Goal: Use online tool/utility: Utilize a website feature to perform a specific function

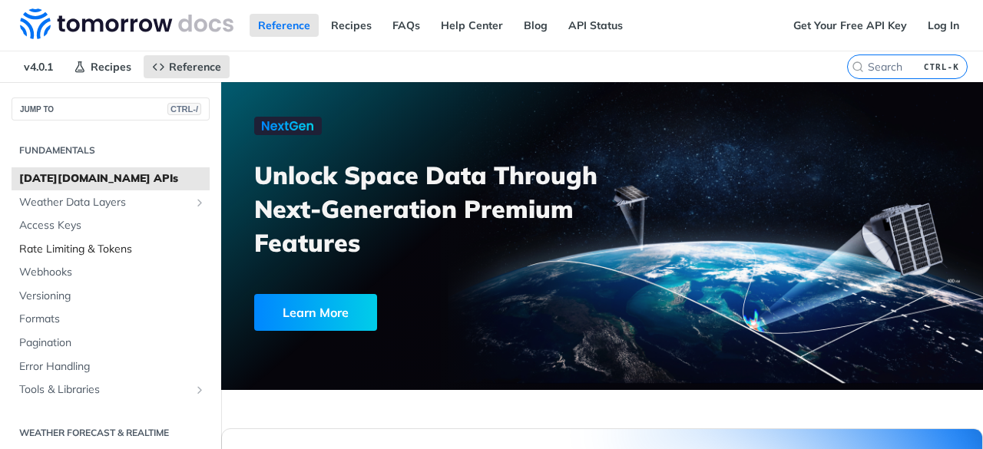
scroll to position [226, 0]
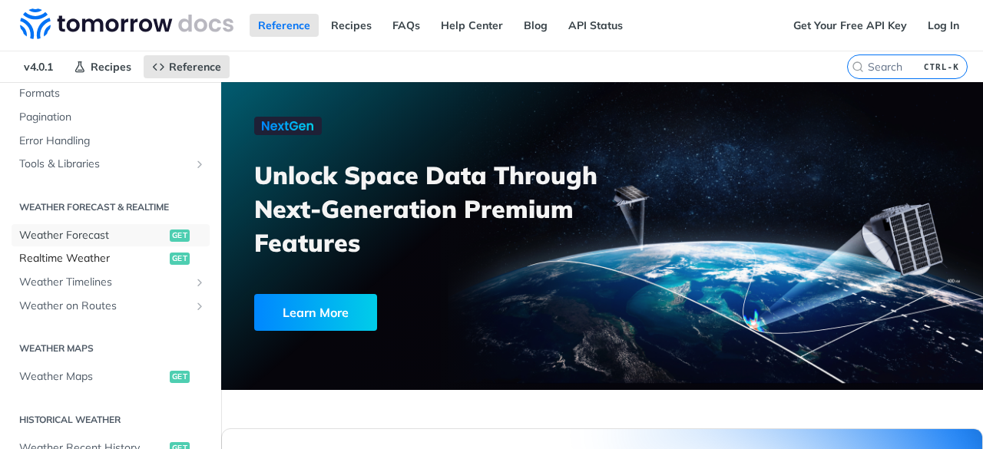
drag, startPoint x: 98, startPoint y: 234, endPoint x: 98, endPoint y: 252, distance: 18.5
click at [98, 234] on span "Weather Forecast" at bounding box center [92, 235] width 147 height 15
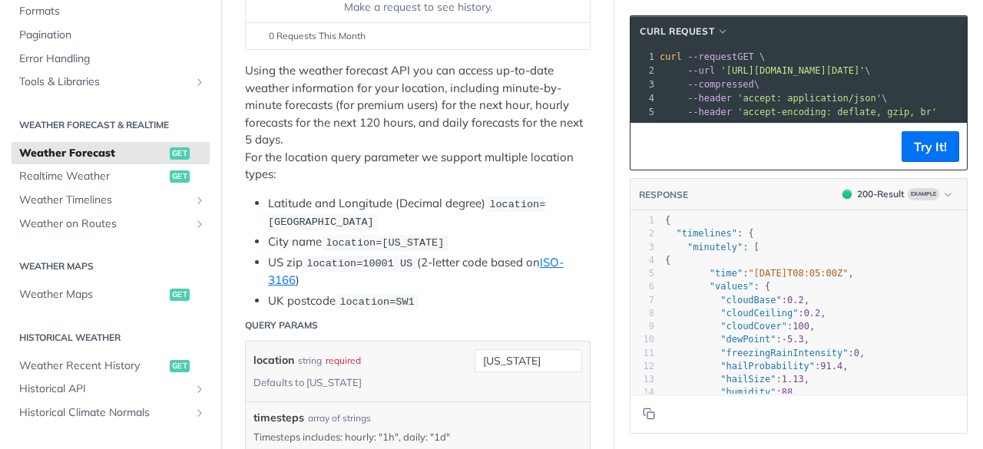
scroll to position [267, 0]
click at [479, 222] on li "Latitude and Longitude (Decimal degree) location=[GEOGRAPHIC_DATA]" at bounding box center [429, 212] width 323 height 36
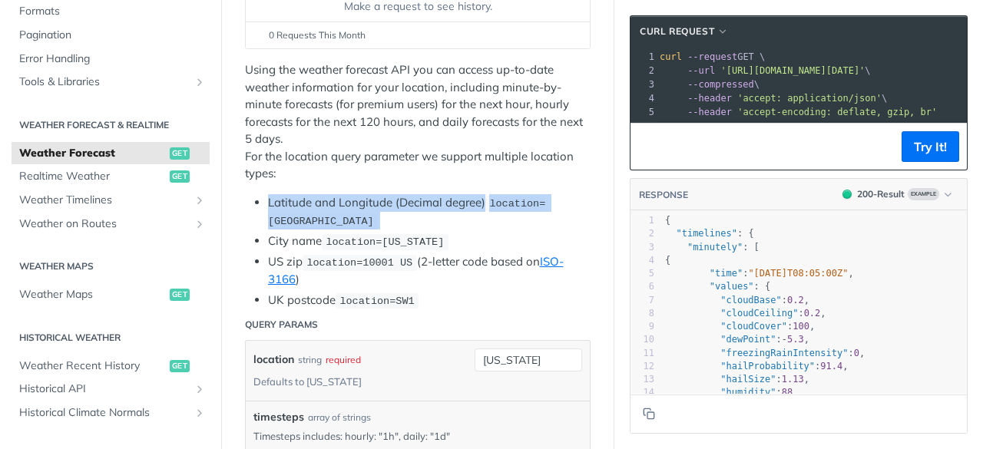
click at [479, 222] on li "Latitude and Longitude (Decimal degree) location=[GEOGRAPHIC_DATA]" at bounding box center [429, 212] width 323 height 36
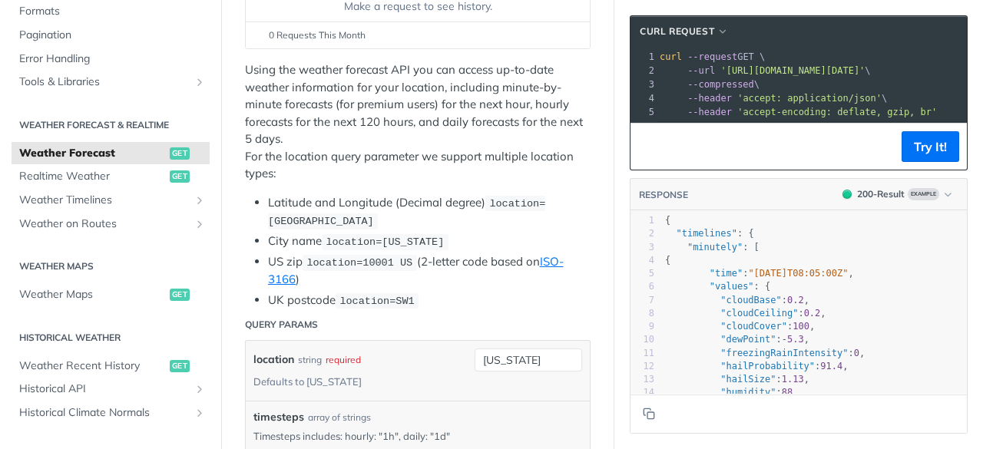
click at [347, 242] on span "location=[US_STATE]" at bounding box center [385, 243] width 118 height 12
drag, startPoint x: 347, startPoint y: 242, endPoint x: 430, endPoint y: 246, distance: 83.0
click at [430, 246] on li "City name location=[US_STATE]" at bounding box center [429, 242] width 323 height 18
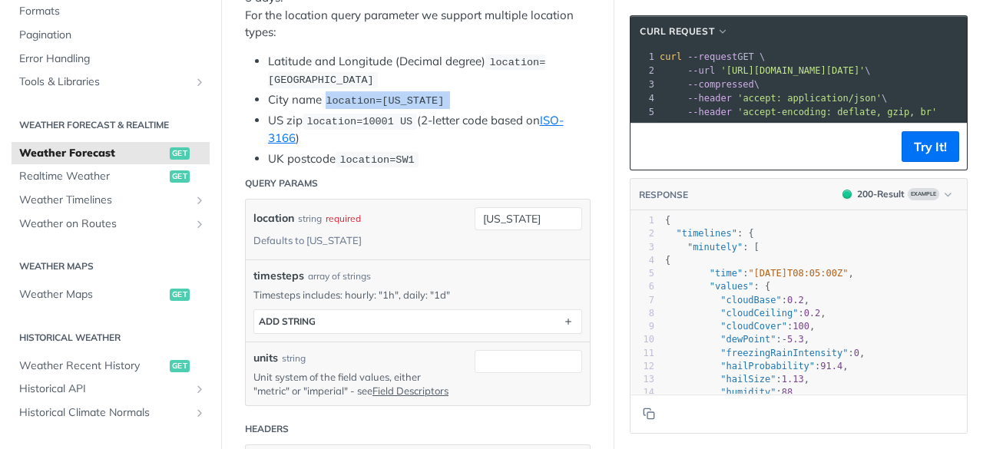
scroll to position [413, 0]
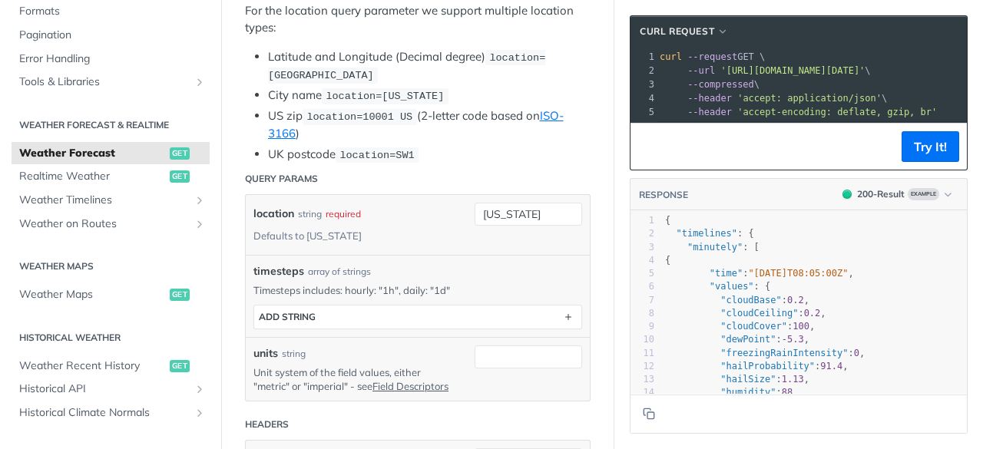
click at [539, 71] on li "Latitude and Longitude (Decimal degree) location=[GEOGRAPHIC_DATA]" at bounding box center [429, 66] width 323 height 36
click at [437, 146] on li "UK postcode location=SW1" at bounding box center [429, 155] width 323 height 18
click at [416, 164] on header "Query Params" at bounding box center [418, 179] width 346 height 31
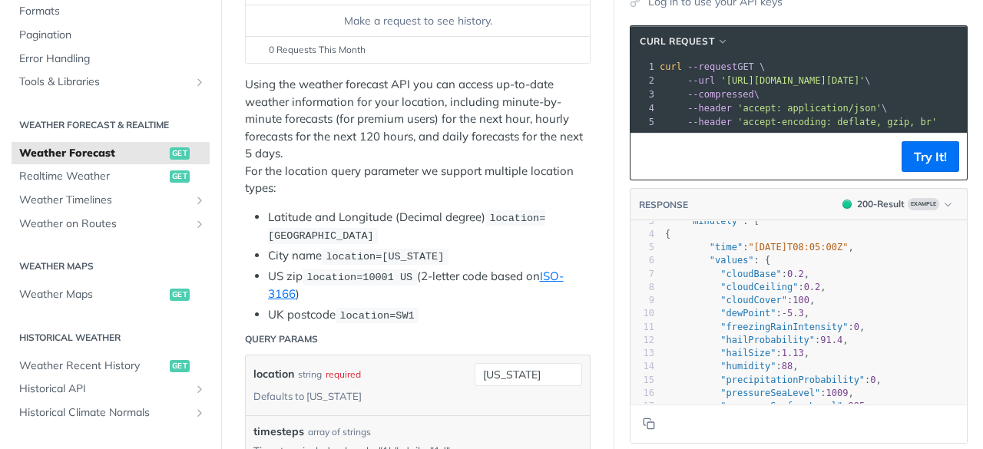
scroll to position [0, 0]
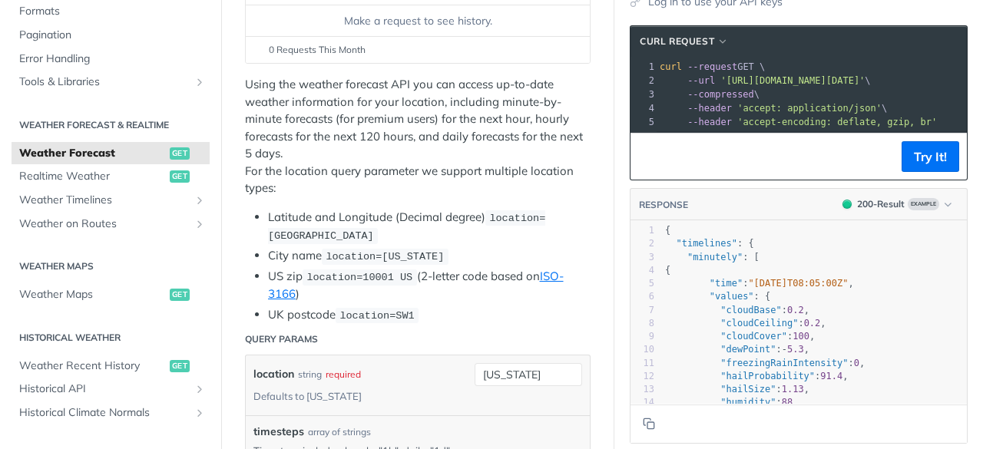
click at [451, 214] on li "Latitude and Longitude (Decimal degree) location=[GEOGRAPHIC_DATA]" at bounding box center [429, 227] width 323 height 36
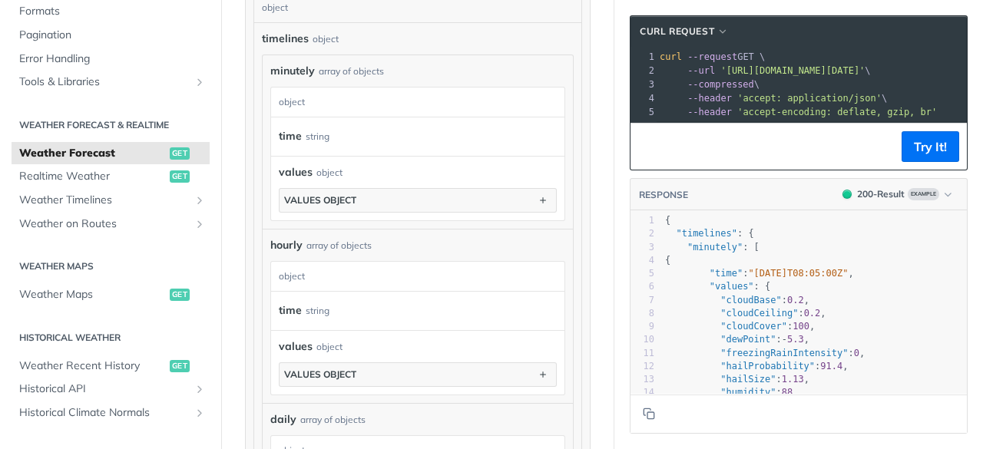
scroll to position [1081, 0]
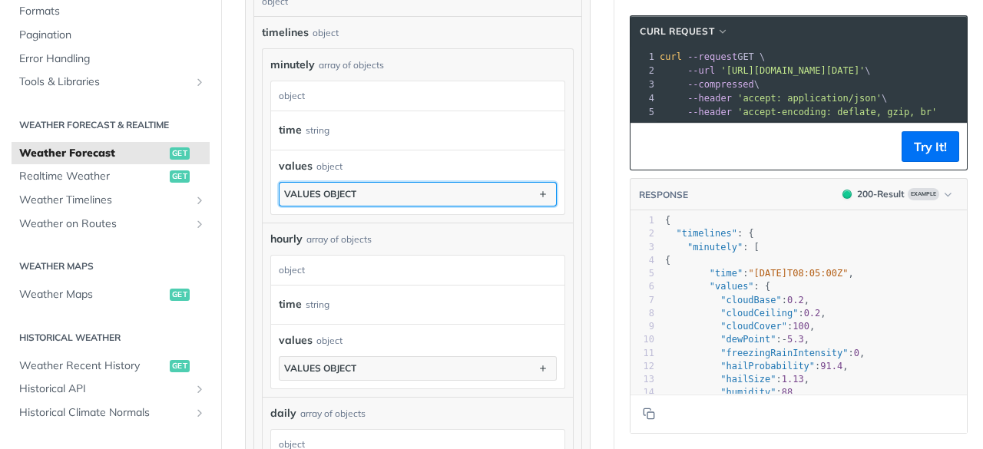
click at [463, 197] on button "values object" at bounding box center [418, 194] width 277 height 23
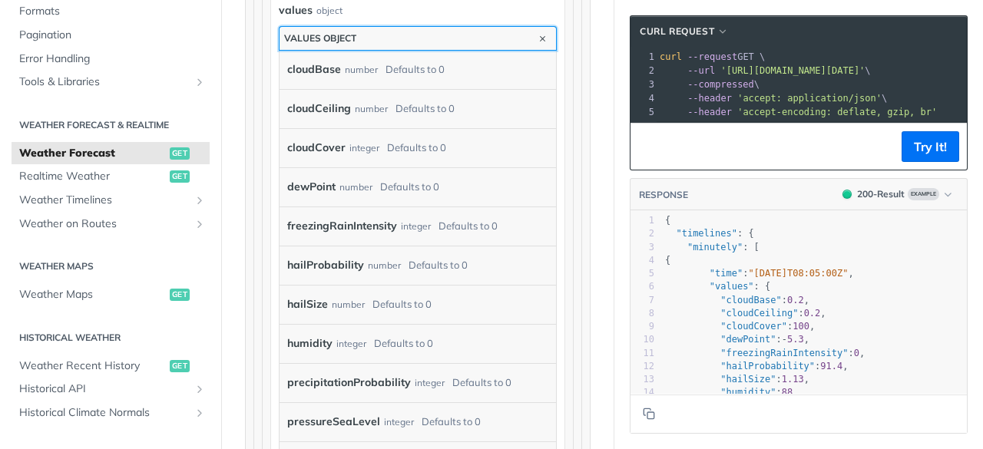
scroll to position [1237, 0]
click at [470, 43] on button "values object" at bounding box center [418, 37] width 277 height 23
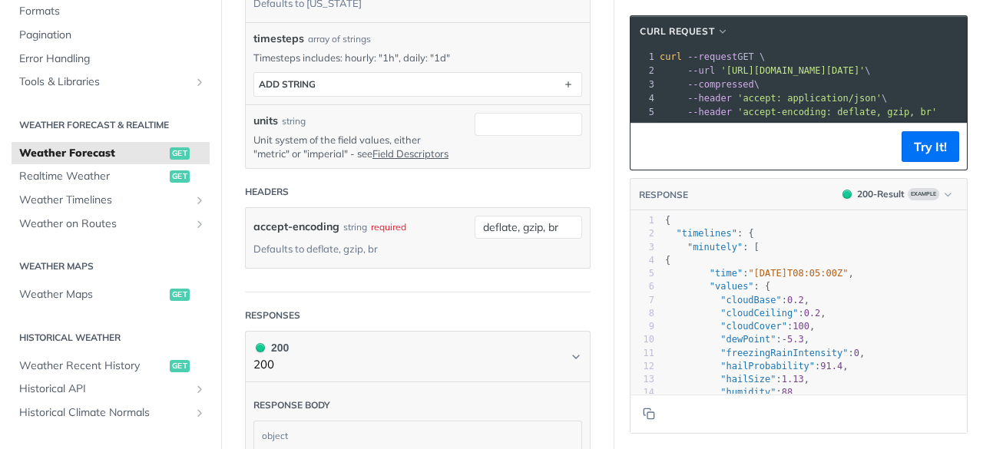
scroll to position [628, 0]
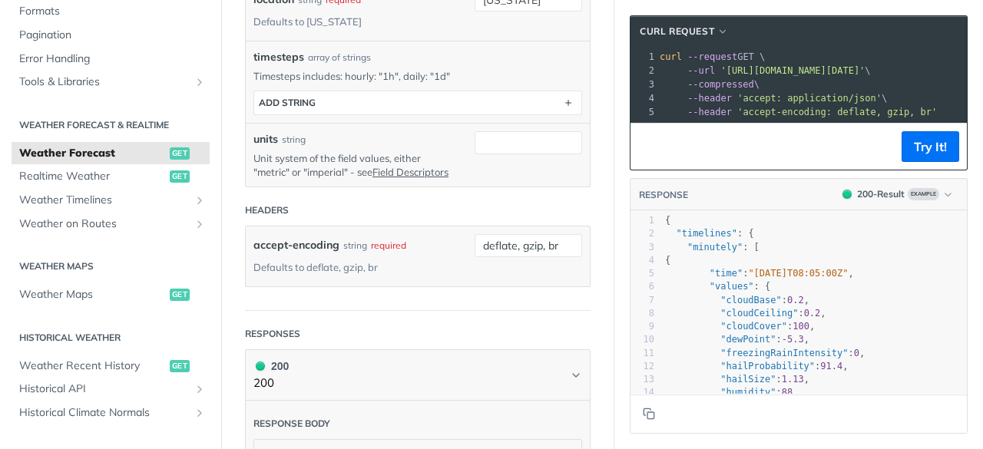
click at [458, 41] on div "timesteps array of strings Timesteps includes: hourly: "1h", daily: "1d" timest…" at bounding box center [418, 82] width 344 height 82
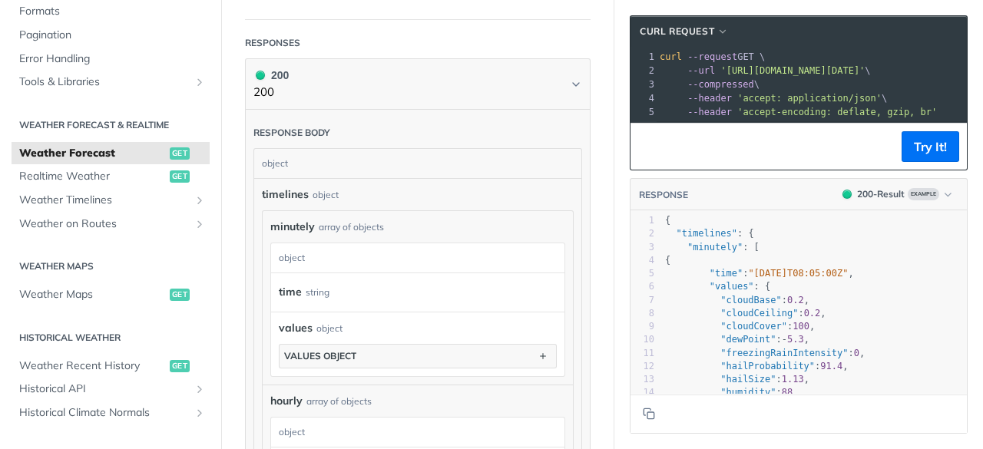
scroll to position [919, 0]
click at [346, 292] on div "time string" at bounding box center [406, 291] width 255 height 23
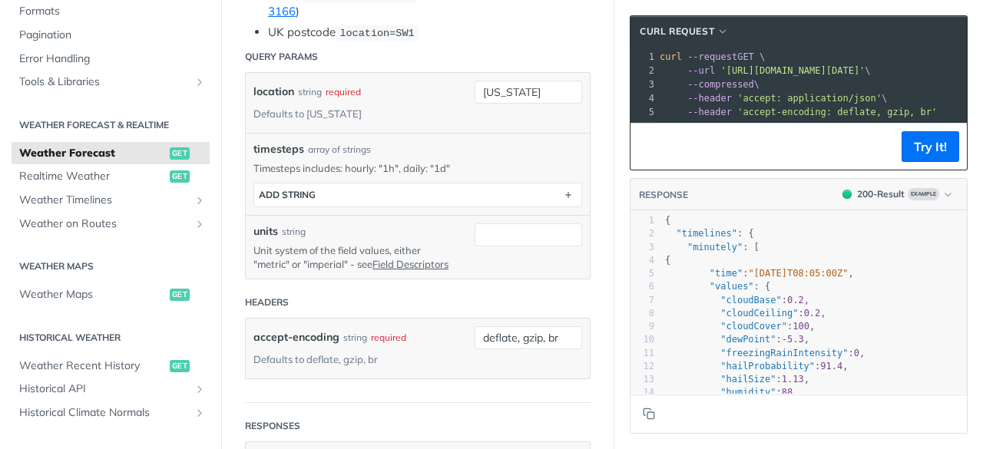
scroll to position [528, 0]
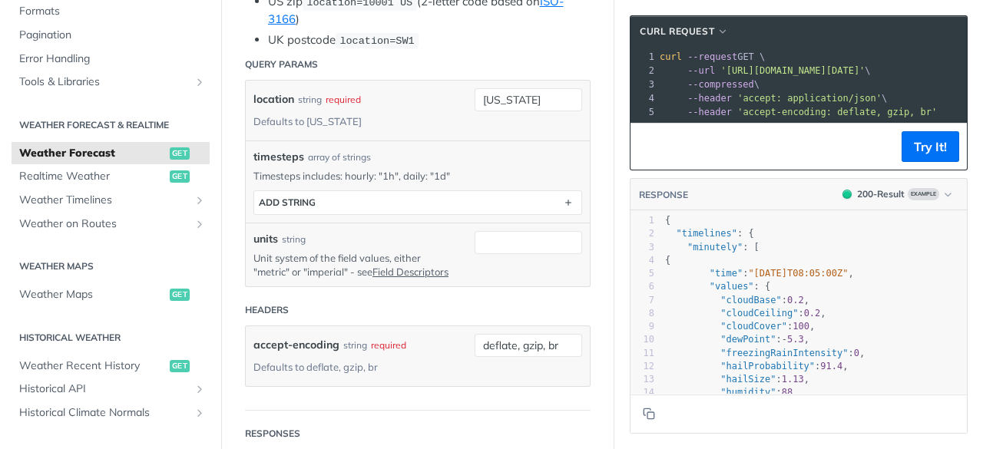
click at [446, 169] on p "Timesteps includes: hourly: "1h", daily: "1d"" at bounding box center [417, 176] width 329 height 14
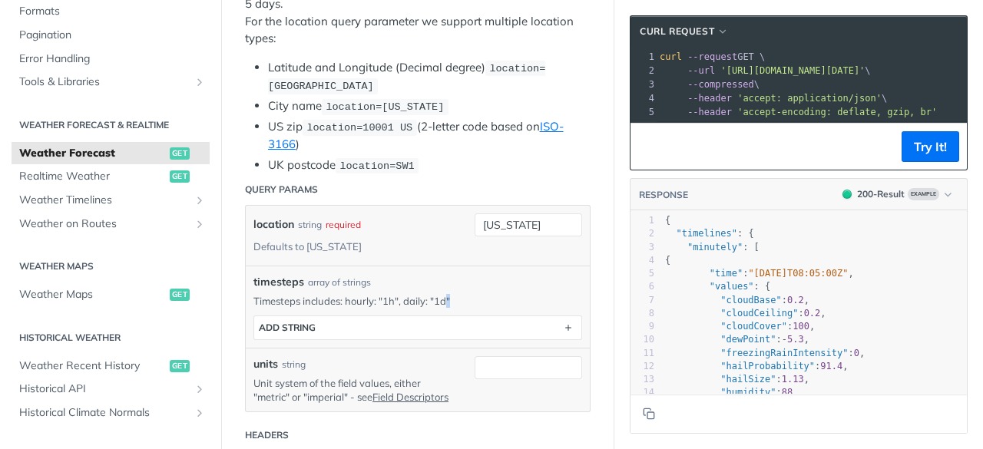
scroll to position [402, 0]
click at [446, 167] on li "UK postcode location=SW1" at bounding box center [429, 166] width 323 height 18
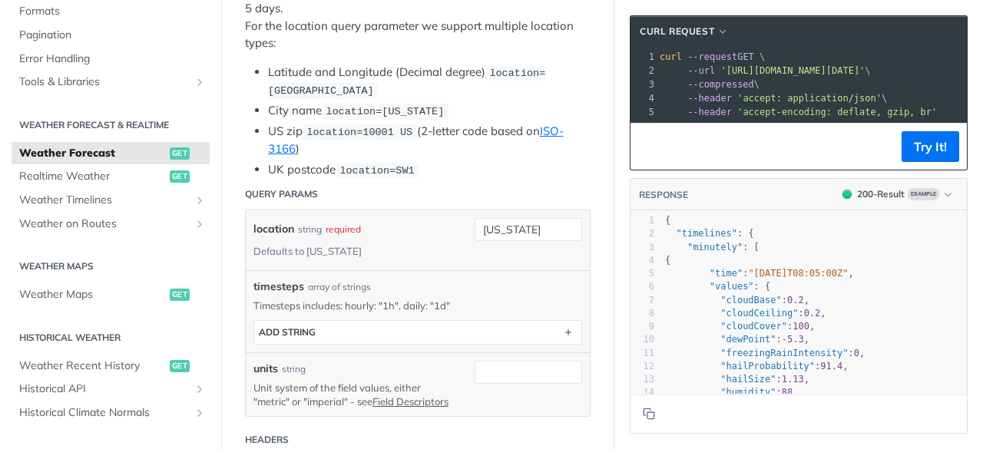
scroll to position [562, 0]
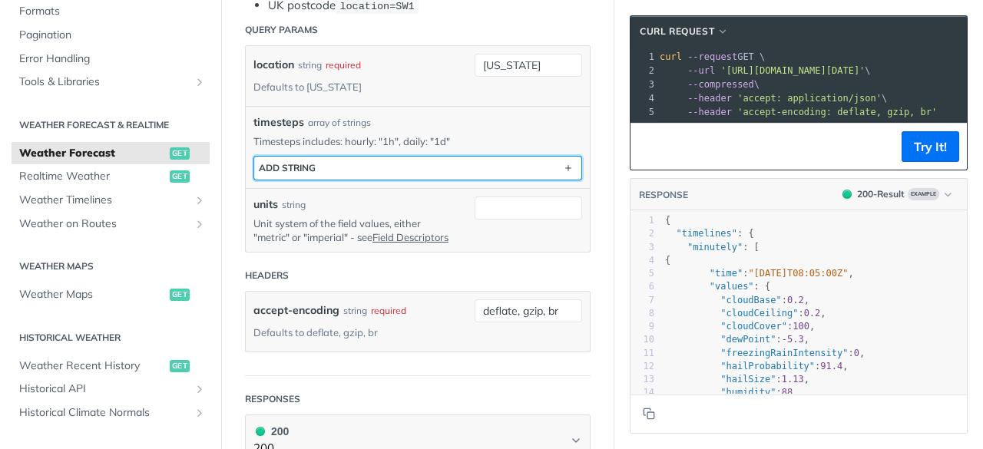
click at [427, 167] on button "ADD string" at bounding box center [417, 168] width 327 height 23
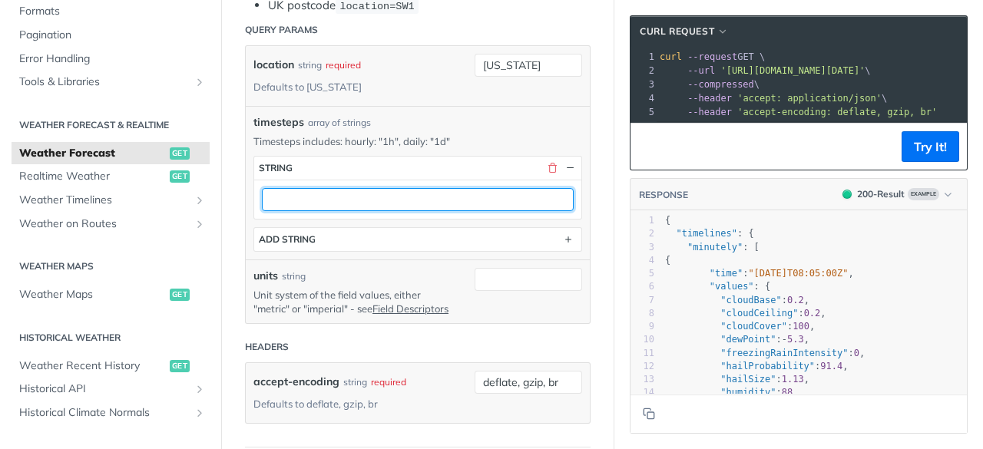
click at [408, 202] on input "text" at bounding box center [418, 199] width 312 height 23
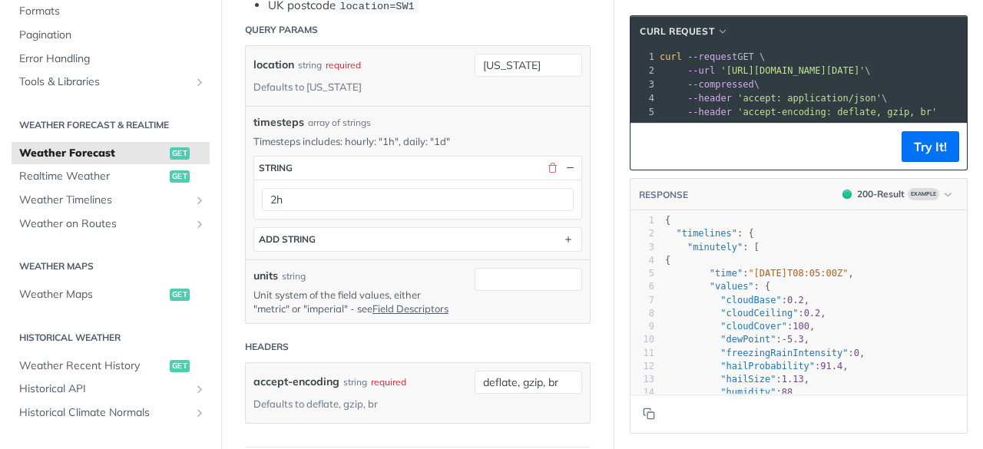
click at [889, 152] on footer "Try It!" at bounding box center [799, 146] width 336 height 47
click at [936, 162] on button "Try It!" at bounding box center [931, 146] width 58 height 31
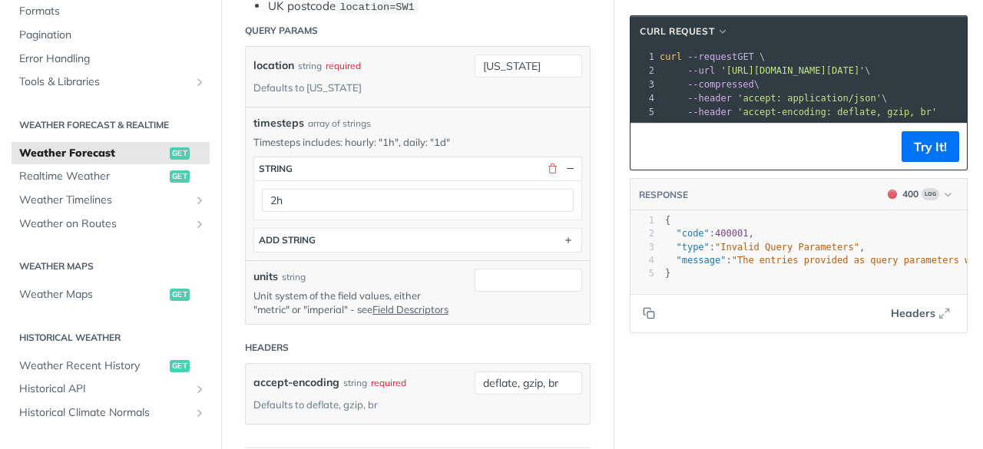
scroll to position [0, 0]
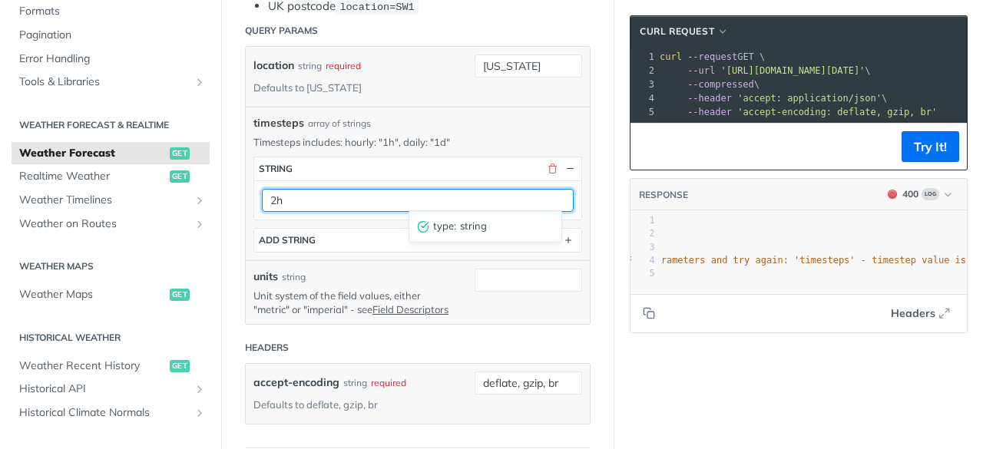
click at [273, 196] on input "2h" at bounding box center [418, 200] width 312 height 23
type input "1h"
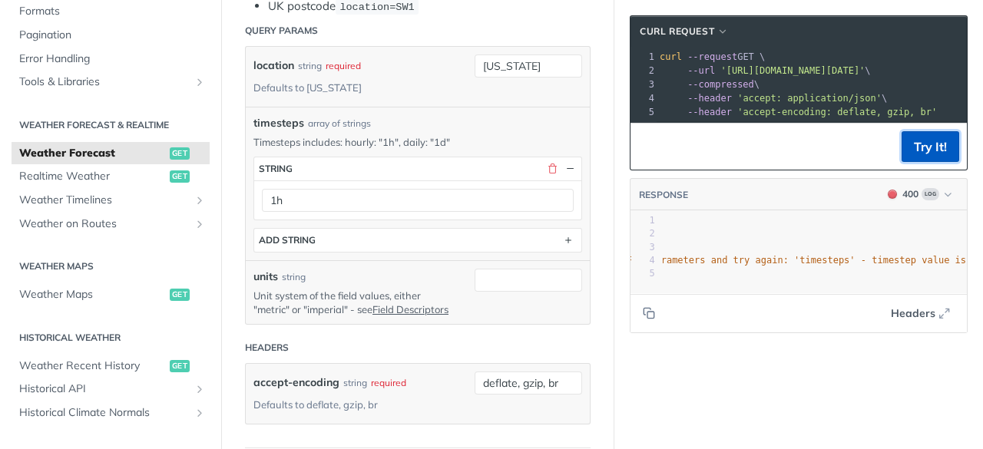
click at [911, 162] on button "Try It!" at bounding box center [931, 146] width 58 height 31
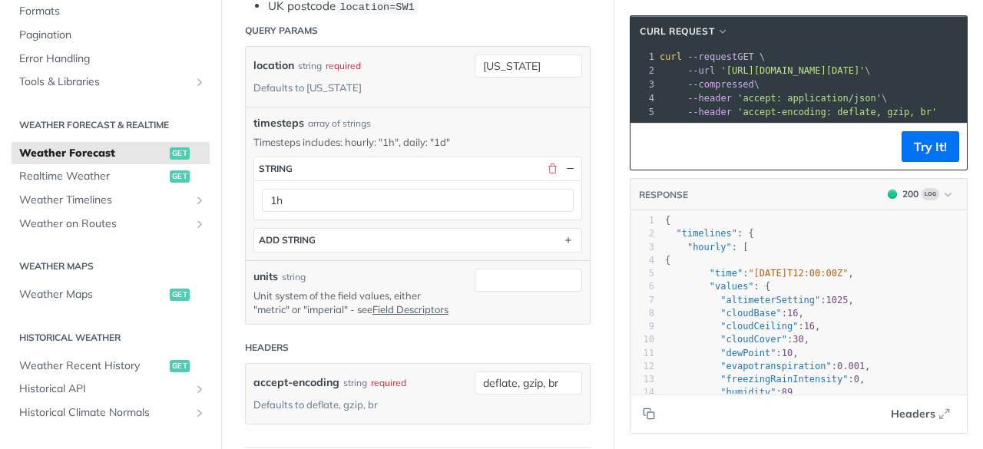
click at [364, 181] on div "1h" at bounding box center [417, 200] width 327 height 39
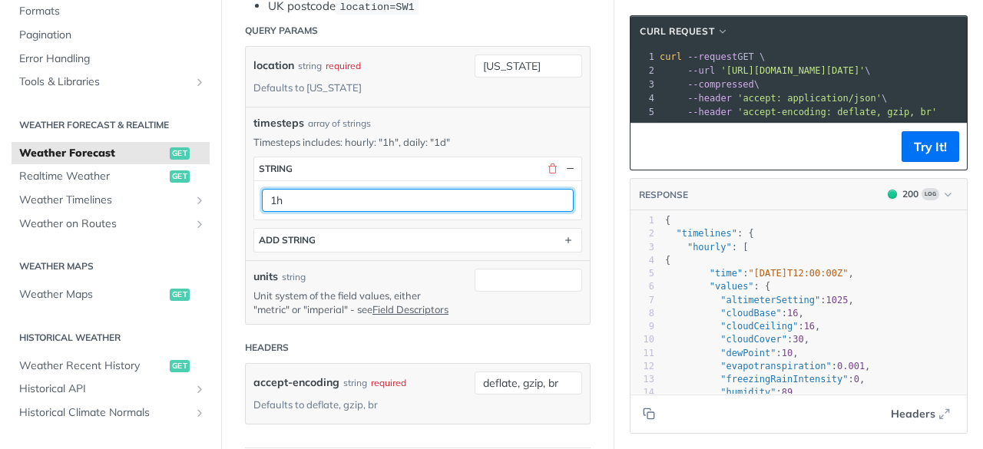
click at [335, 194] on input "1h" at bounding box center [418, 200] width 312 height 23
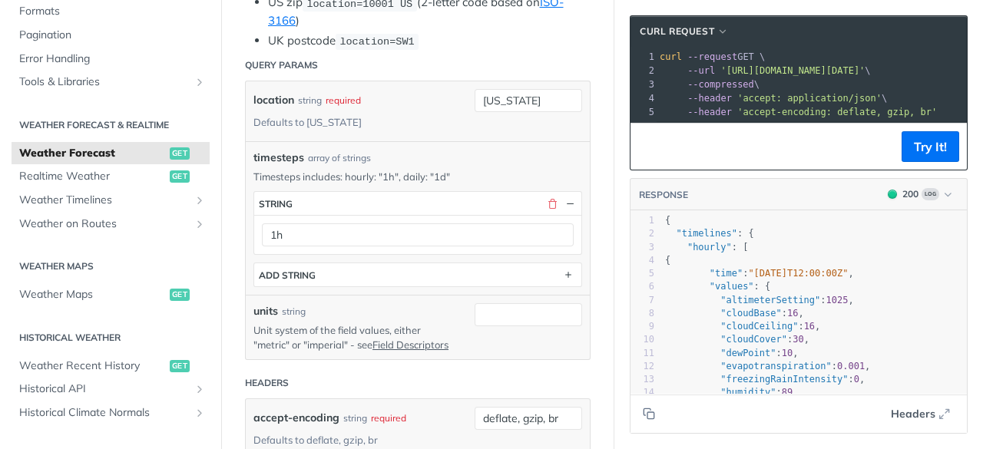
scroll to position [599, 0]
